Goal: Find specific page/section: Find specific page/section

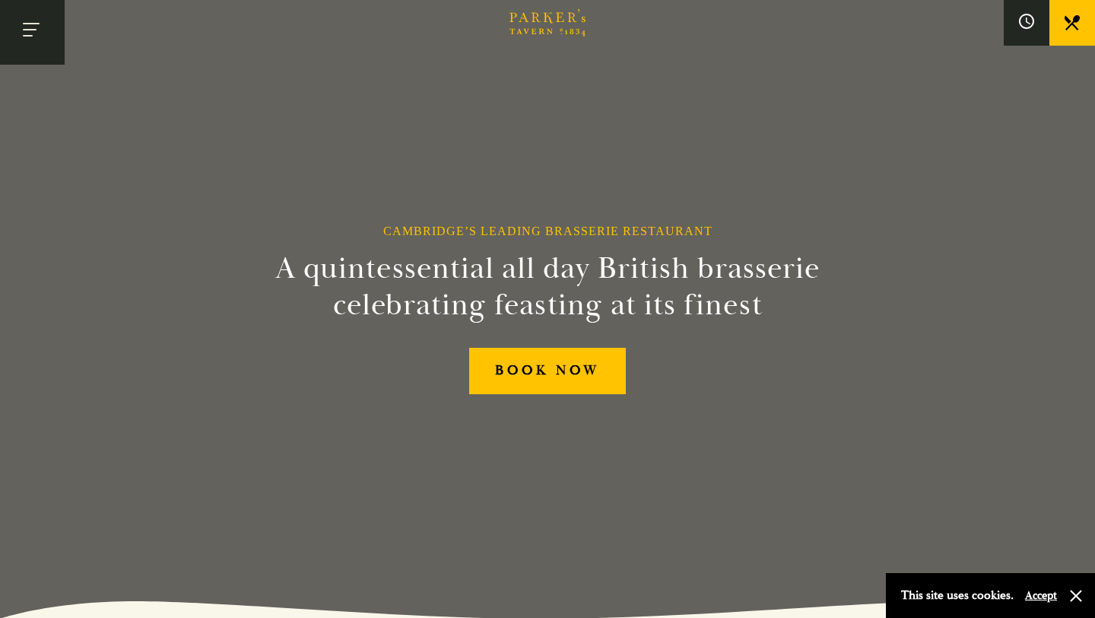
click at [32, 33] on button "Toggle navigation" at bounding box center [32, 32] width 65 height 65
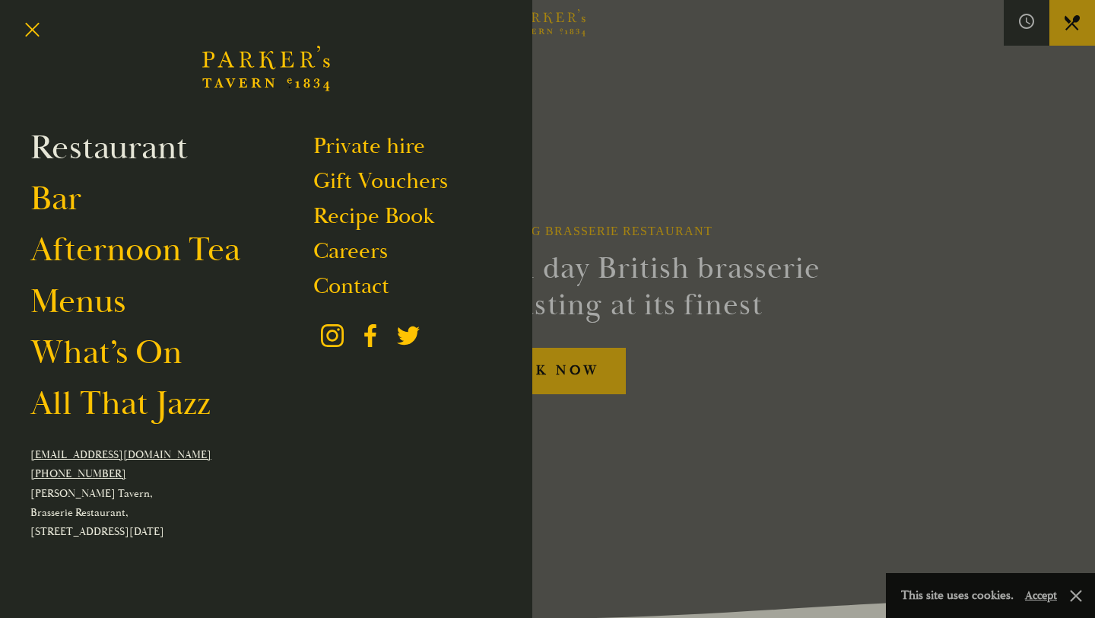
click at [90, 151] on link "Restaurant" at bounding box center [108, 147] width 157 height 43
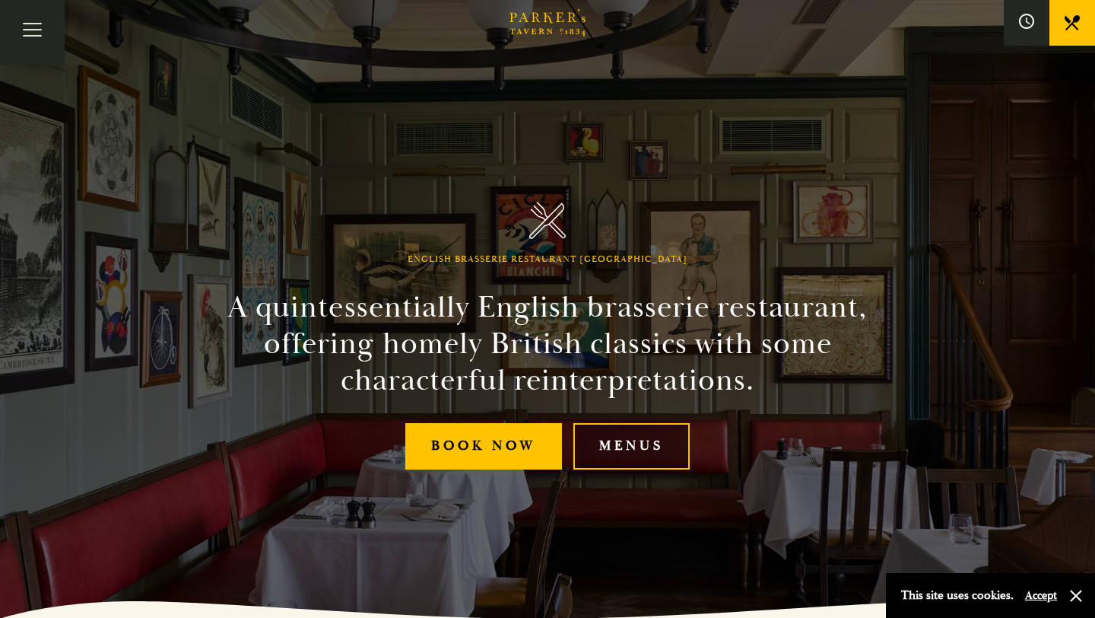
click at [631, 443] on link "Menus" at bounding box center [632, 446] width 116 height 46
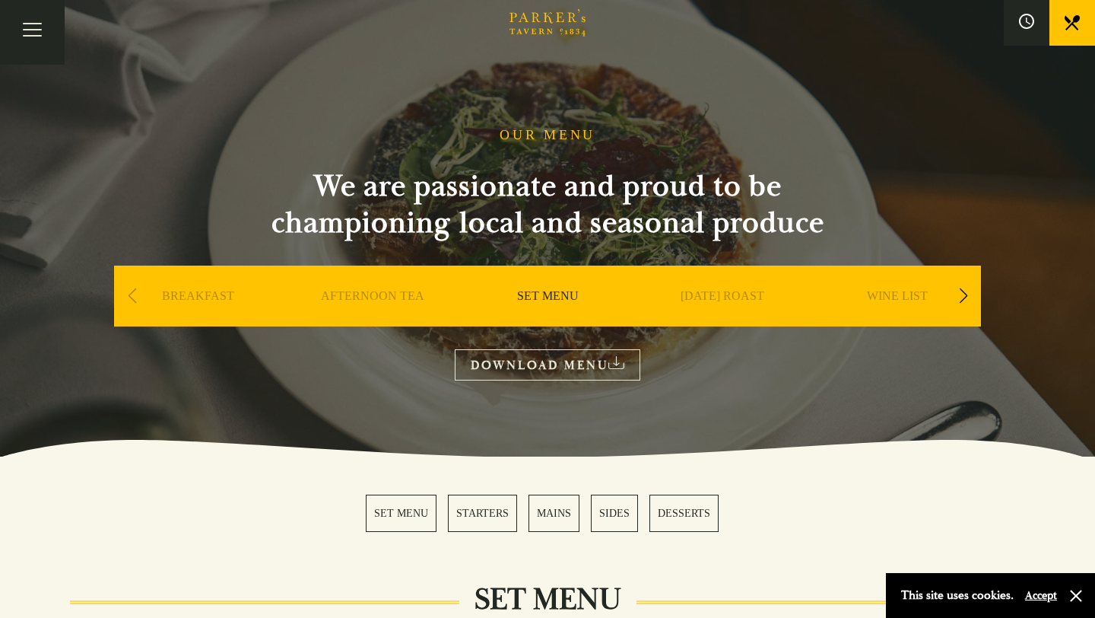
click at [729, 300] on link "SUNDAY ROAST" at bounding box center [723, 318] width 84 height 61
